Goal: Information Seeking & Learning: Learn about a topic

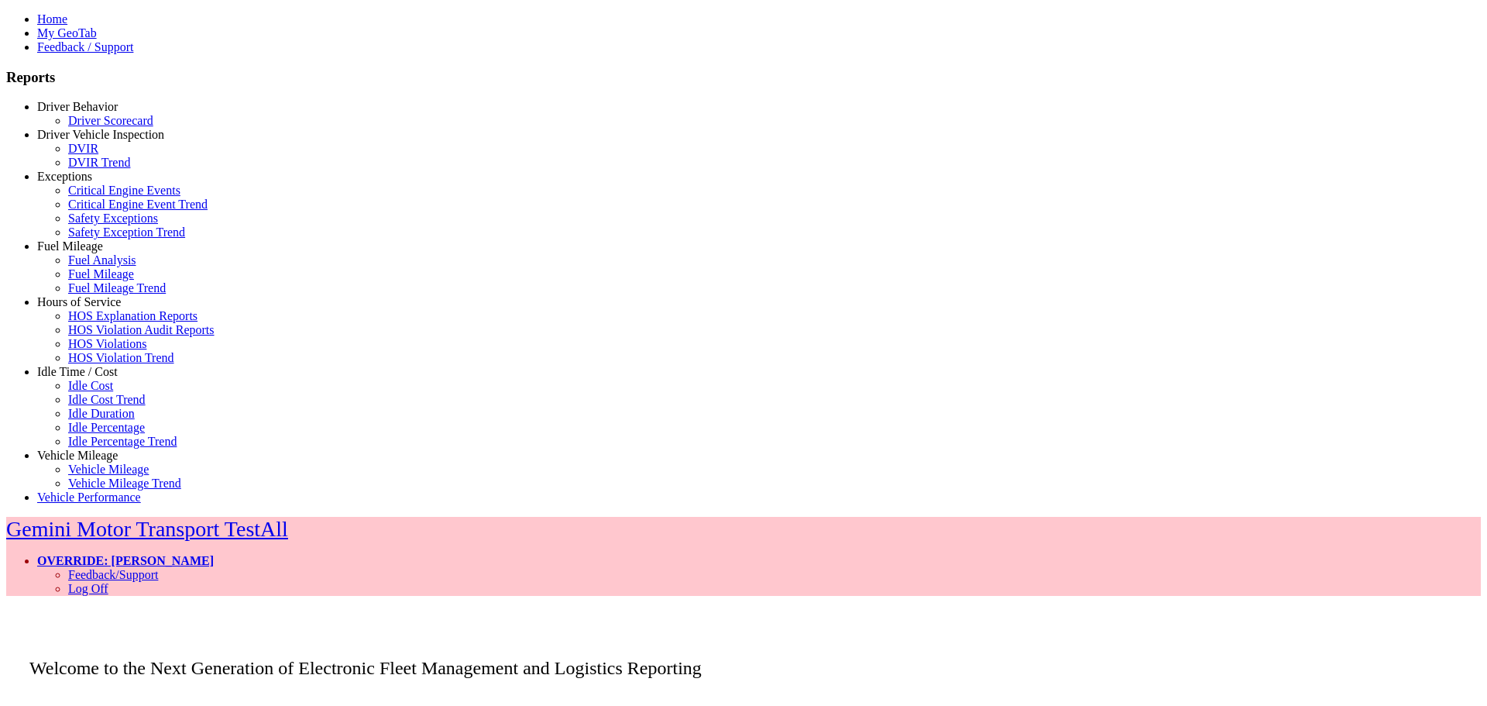
click at [83, 378] on link "Idle Time / Cost" at bounding box center [77, 371] width 81 height 13
click at [84, 448] on link "Idle Percentage Trend" at bounding box center [122, 441] width 108 height 13
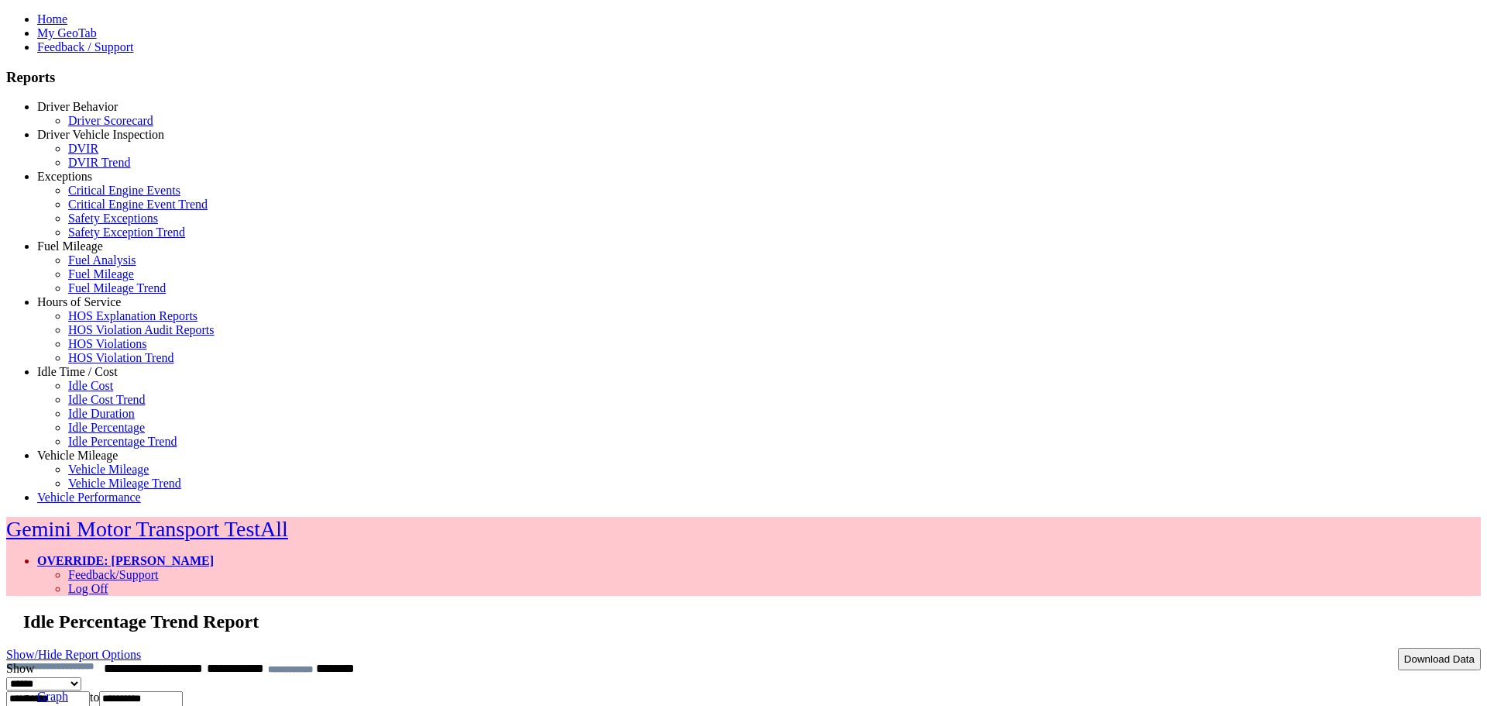
click at [141, 644] on link "Show/Hide Report Options" at bounding box center [73, 654] width 135 height 21
select select "**"
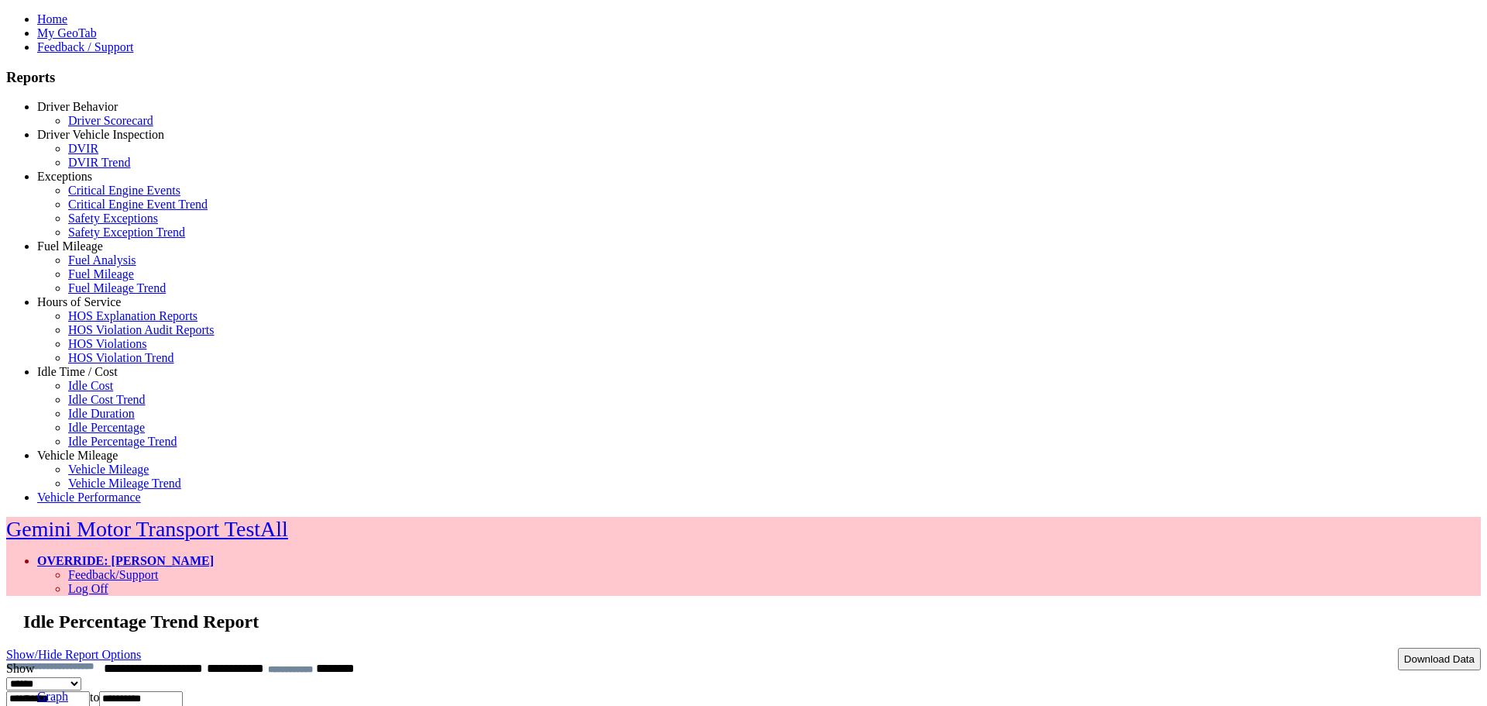
drag, startPoint x: 880, startPoint y: 447, endPoint x: 1321, endPoint y: 485, distance: 443.1
drag, startPoint x: 478, startPoint y: 498, endPoint x: 659, endPoint y: 536, distance: 185.2
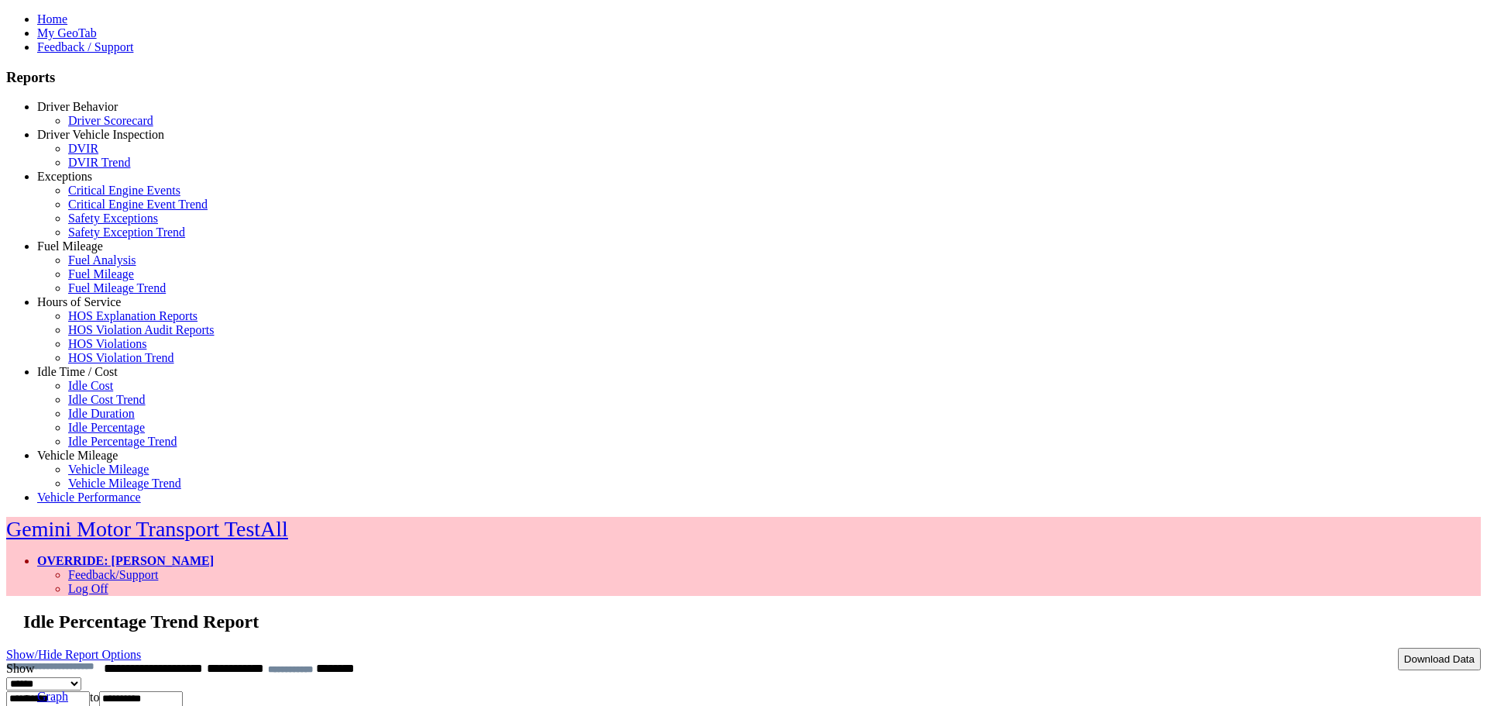
click at [436, 689] on ul "Graph Data" at bounding box center [743, 703] width 1475 height 28
click at [60, 703] on link "Data" at bounding box center [48, 709] width 23 height 13
click at [68, 689] on link "Graph" at bounding box center [52, 695] width 31 height 13
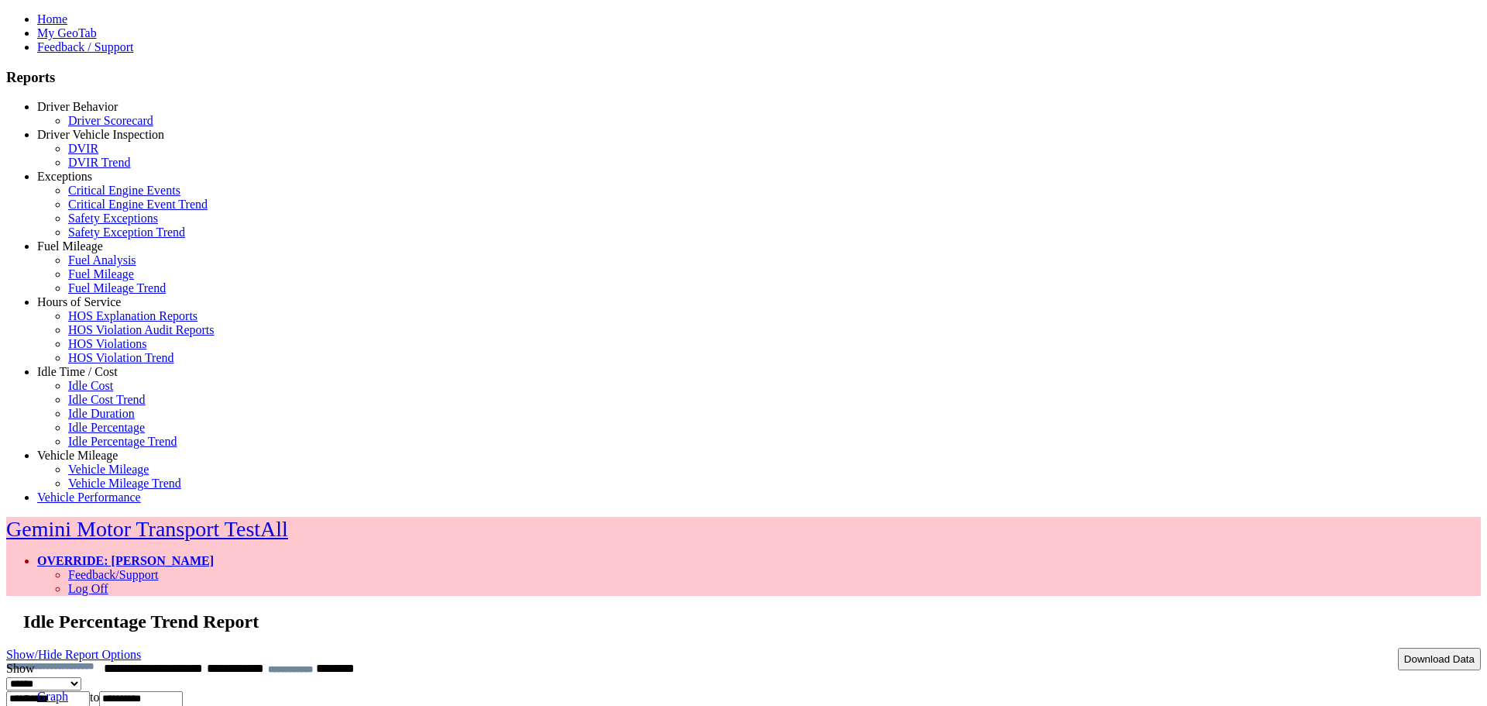
drag, startPoint x: 567, startPoint y: 503, endPoint x: 835, endPoint y: 529, distance: 269.3
drag, startPoint x: 468, startPoint y: 475, endPoint x: 875, endPoint y: 479, distance: 407.4
click at [141, 644] on link "Show/Hide Report Options" at bounding box center [73, 654] width 135 height 21
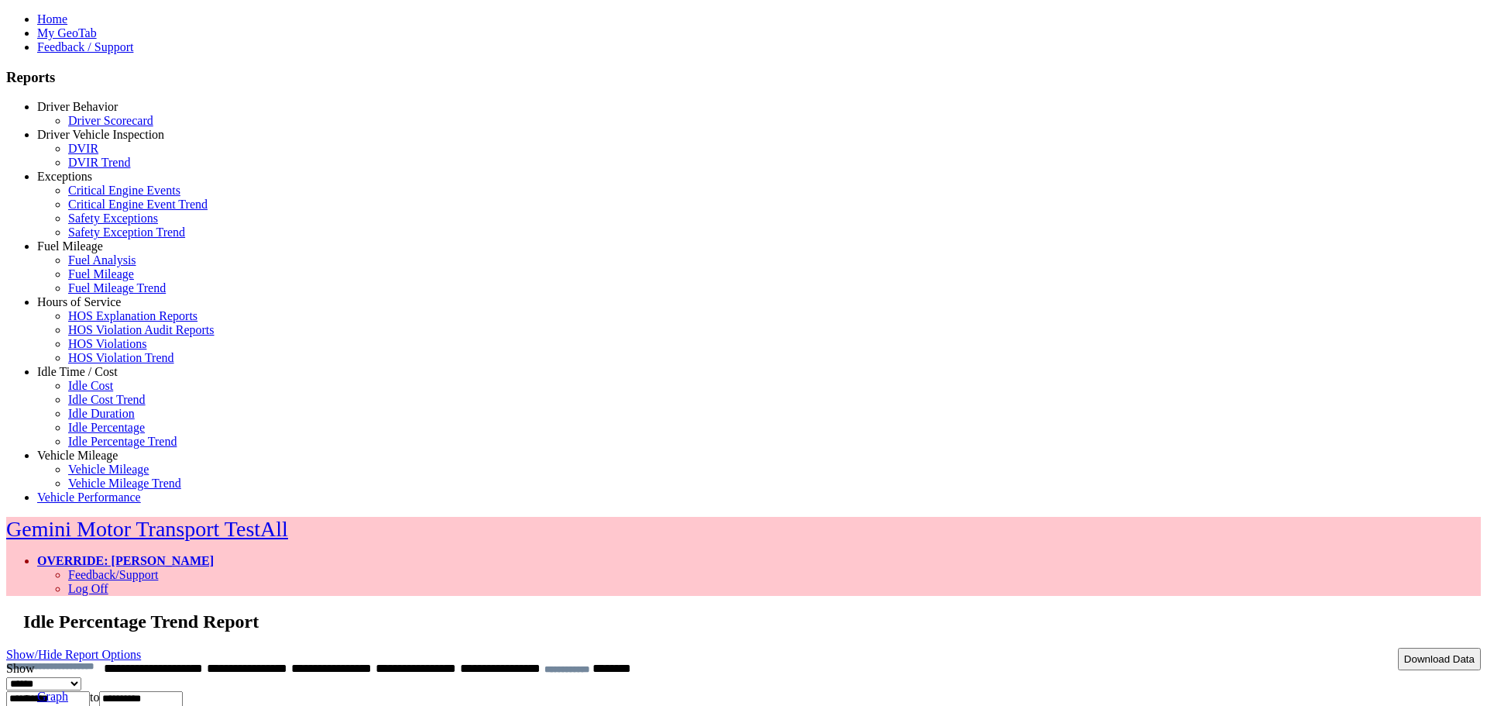
drag, startPoint x: 452, startPoint y: 491, endPoint x: 915, endPoint y: 482, distance: 462.5
click at [214, 554] on link "OVERRIDE: [PERSON_NAME]" at bounding box center [125, 560] width 177 height 13
click at [108, 582] on link "Log Off" at bounding box center [88, 588] width 40 height 13
